Goal: Find specific page/section: Find specific page/section

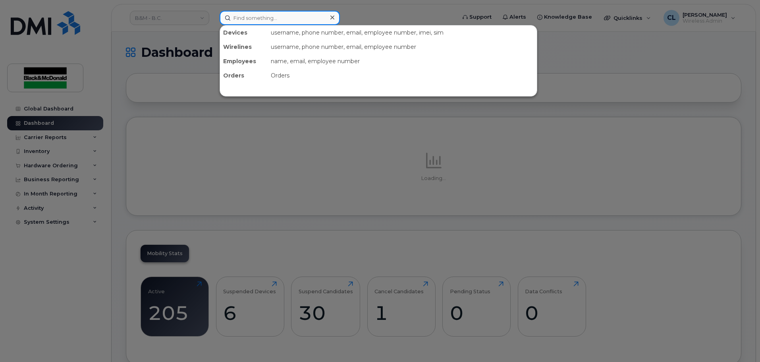
click at [270, 19] on input at bounding box center [279, 18] width 120 height 14
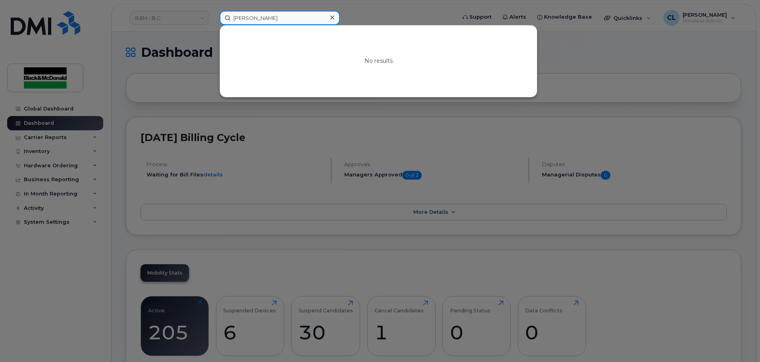
type input "[PERSON_NAME]"
click at [404, 12] on div at bounding box center [380, 181] width 760 height 362
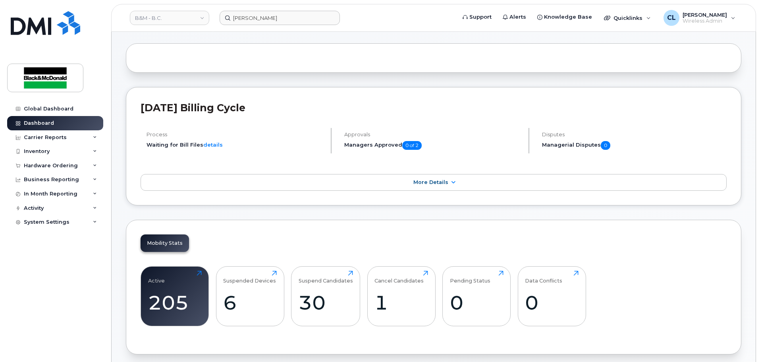
scroll to position [119, 0]
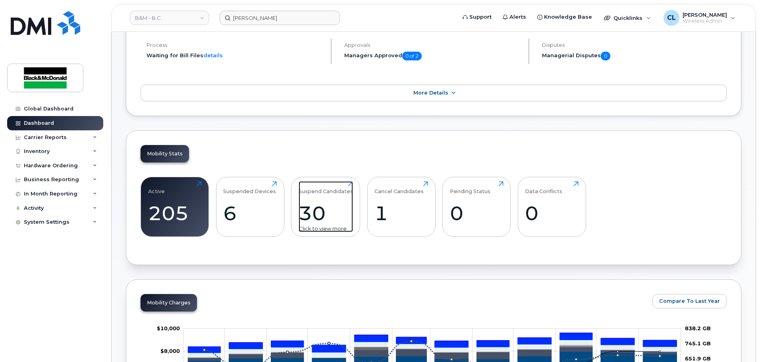
click at [313, 215] on div "30" at bounding box center [325, 212] width 54 height 23
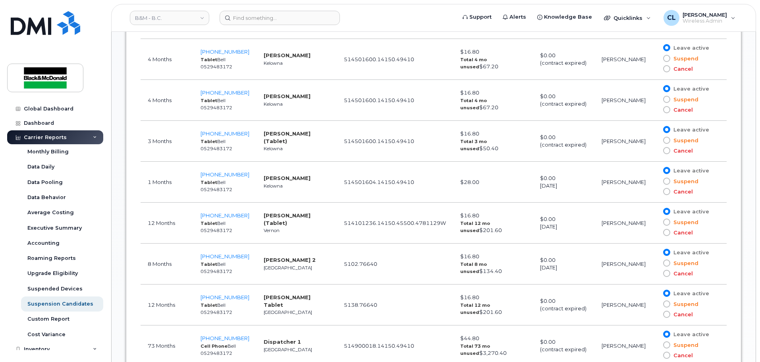
scroll to position [834, 0]
